Goal: Information Seeking & Learning: Learn about a topic

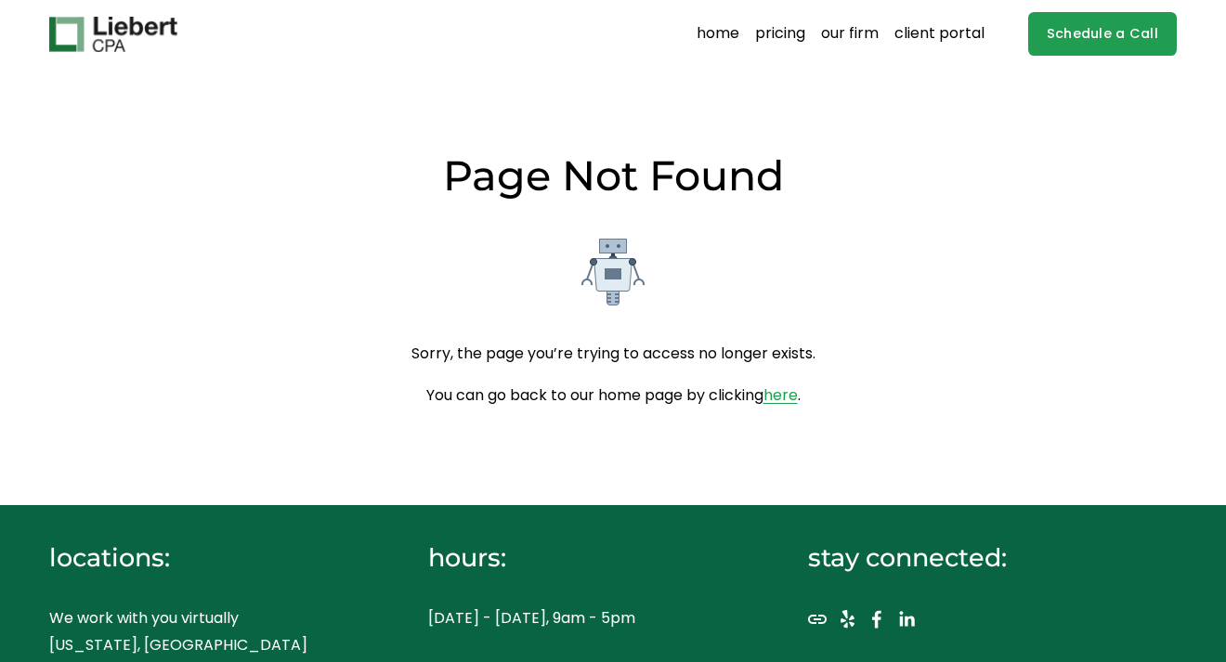
click at [783, 36] on link "pricing" at bounding box center [780, 35] width 50 height 30
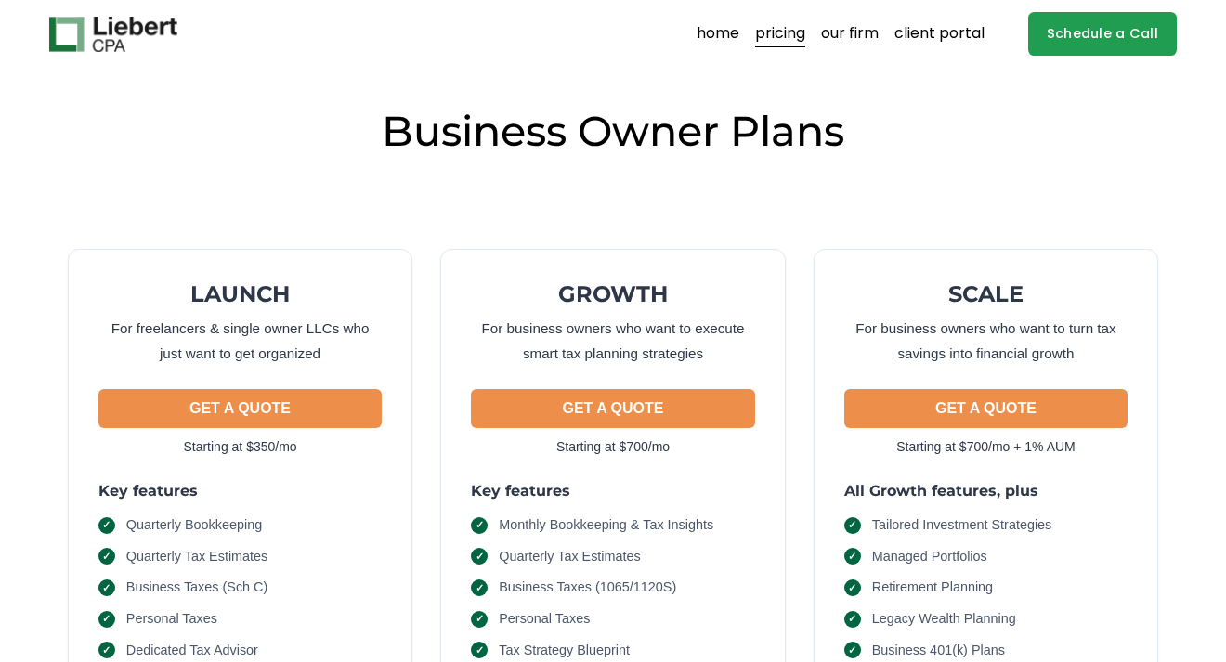
click at [713, 41] on link "home" at bounding box center [718, 35] width 43 height 30
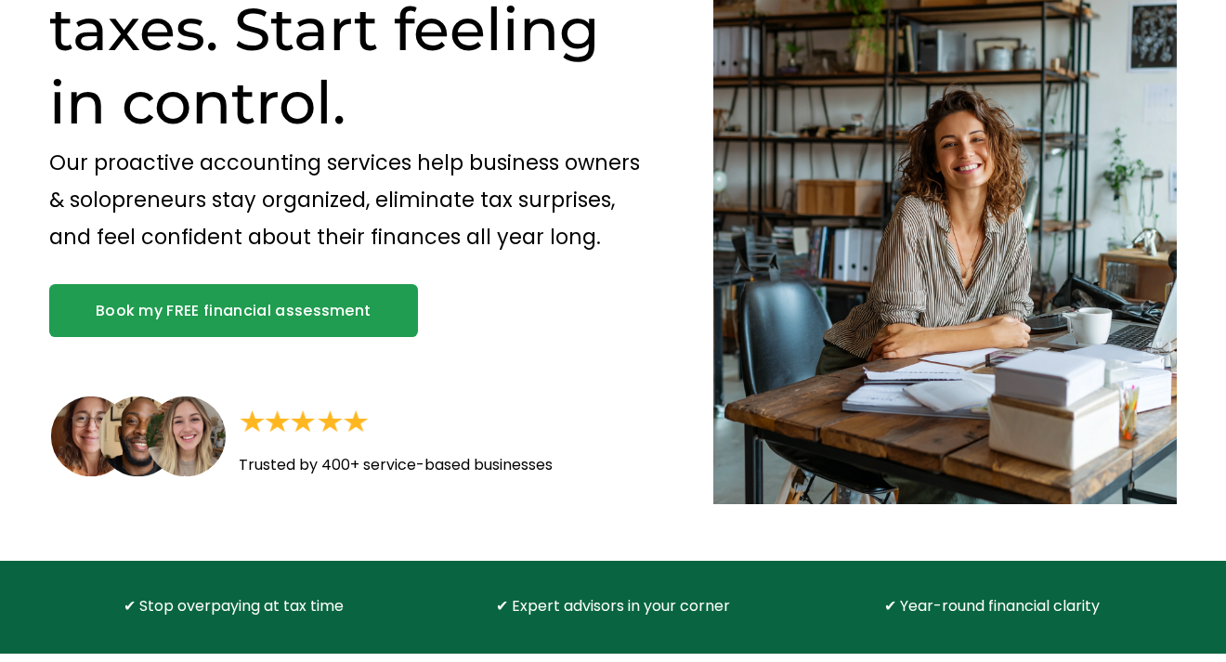
scroll to position [203, 0]
